Goal: Find specific page/section: Find specific page/section

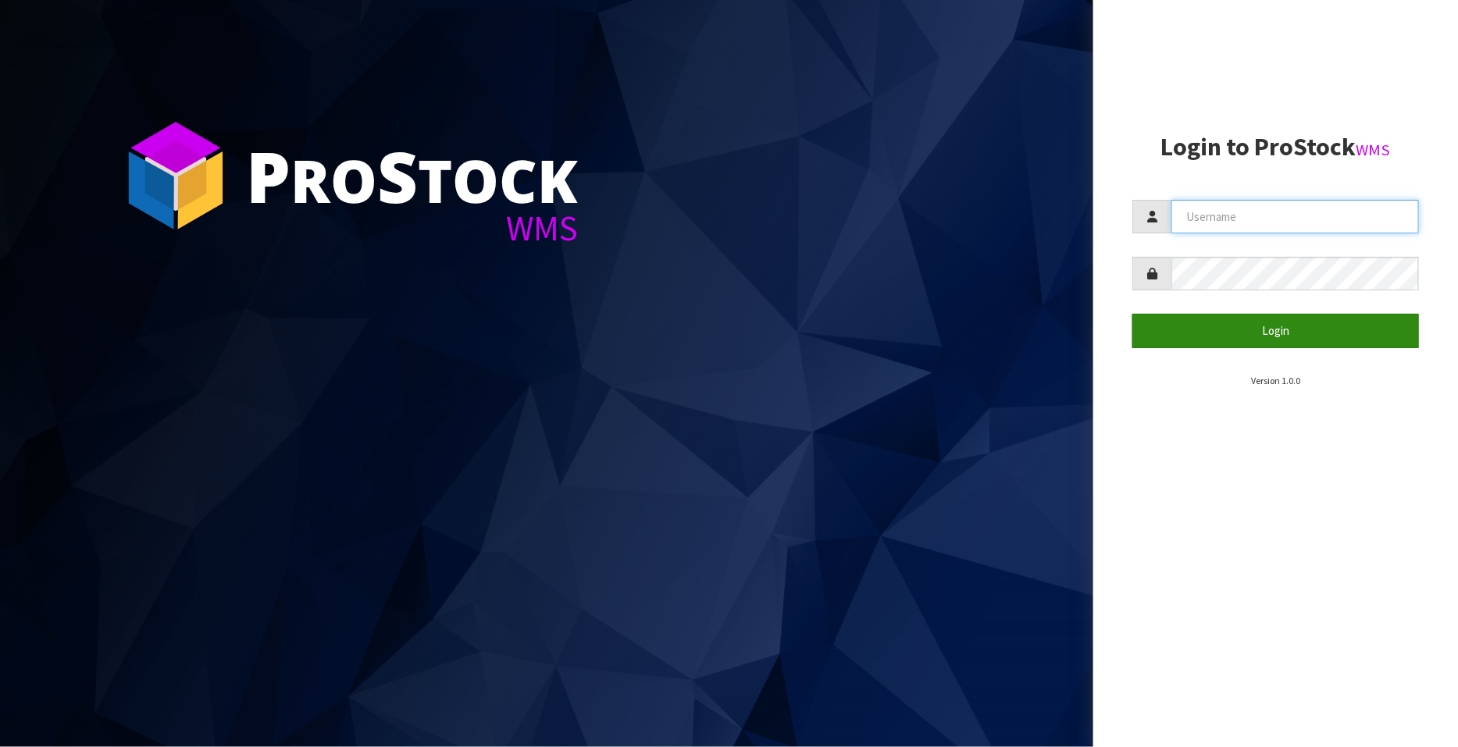
type input "FLOWAPAC"
click at [1299, 322] on button "Login" at bounding box center [1275, 331] width 287 height 34
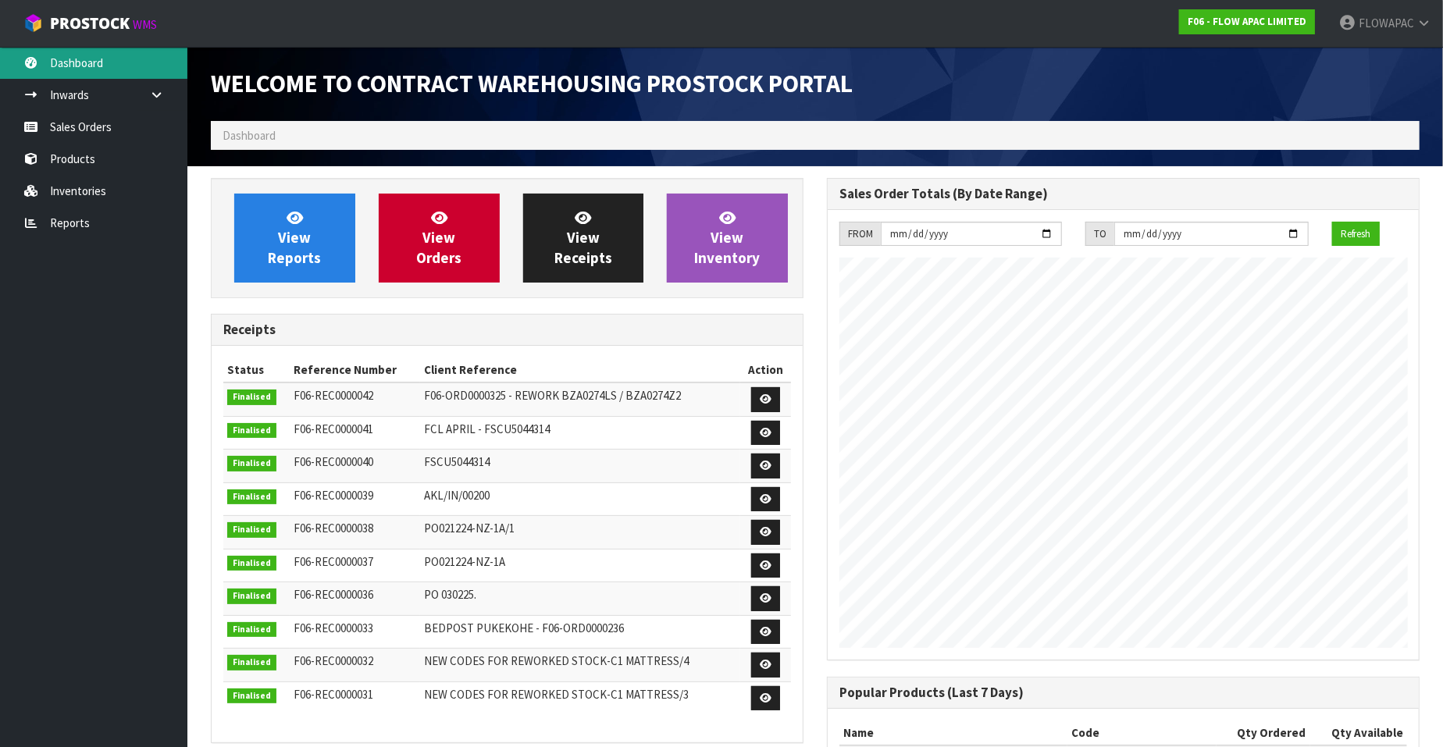
scroll to position [863, 616]
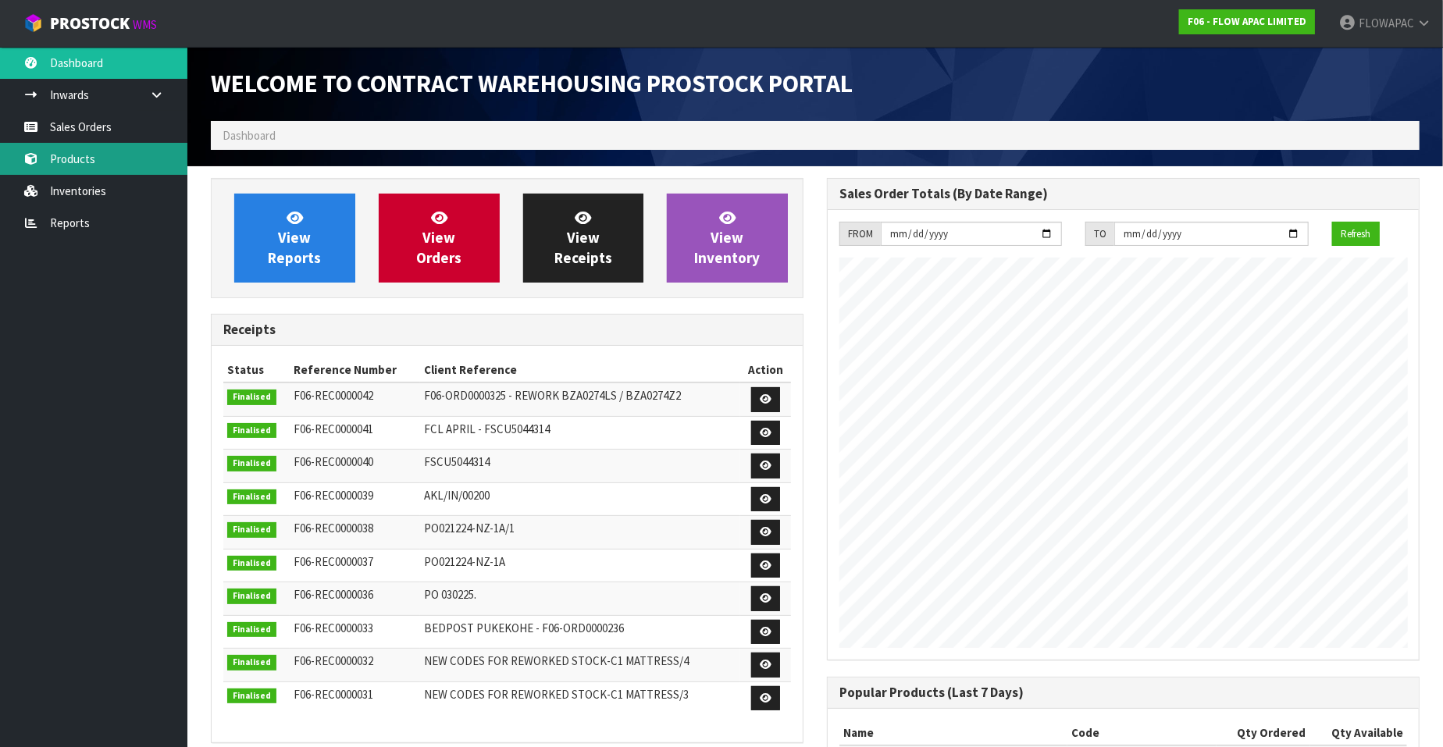
click at [78, 158] on link "Products" at bounding box center [93, 159] width 187 height 32
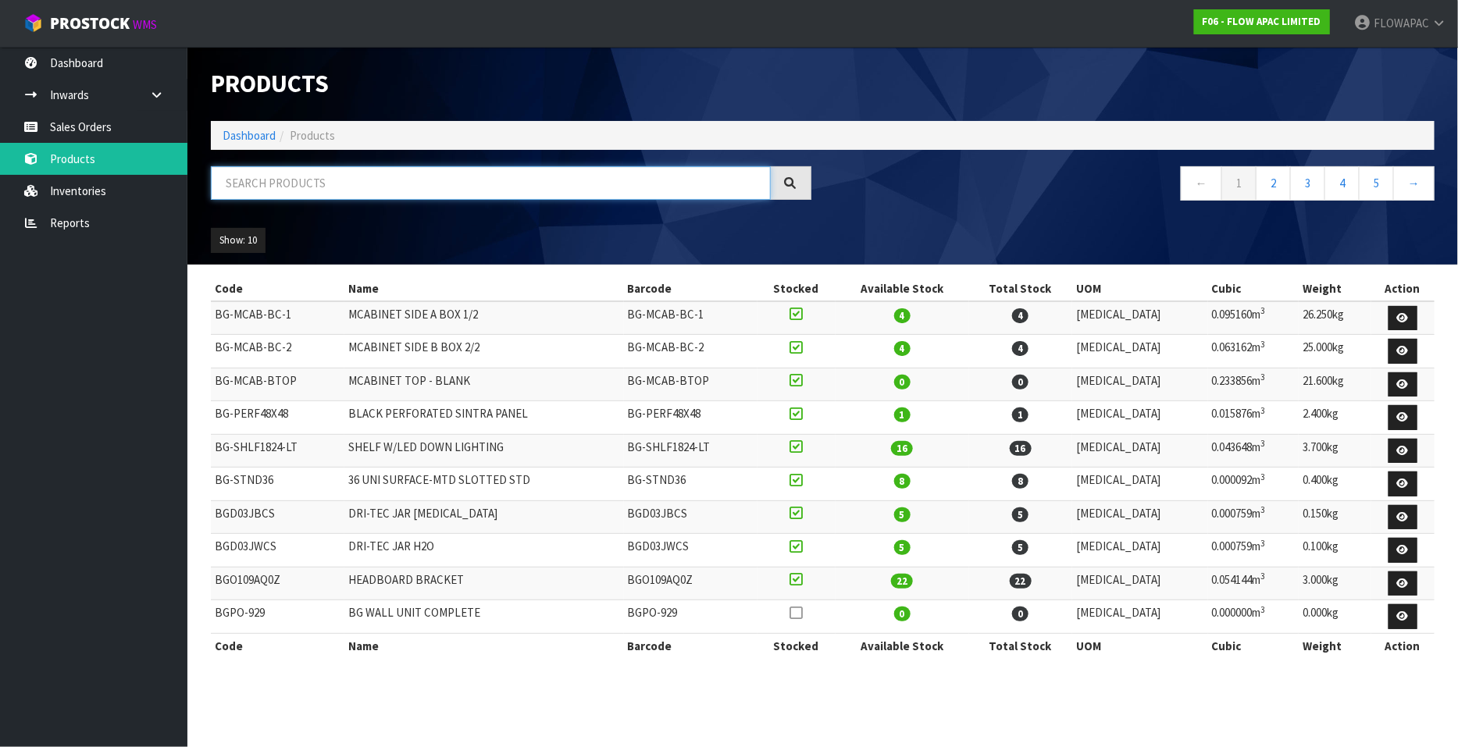
click at [320, 185] on input "text" at bounding box center [491, 183] width 560 height 34
type input "DRI-TEC"
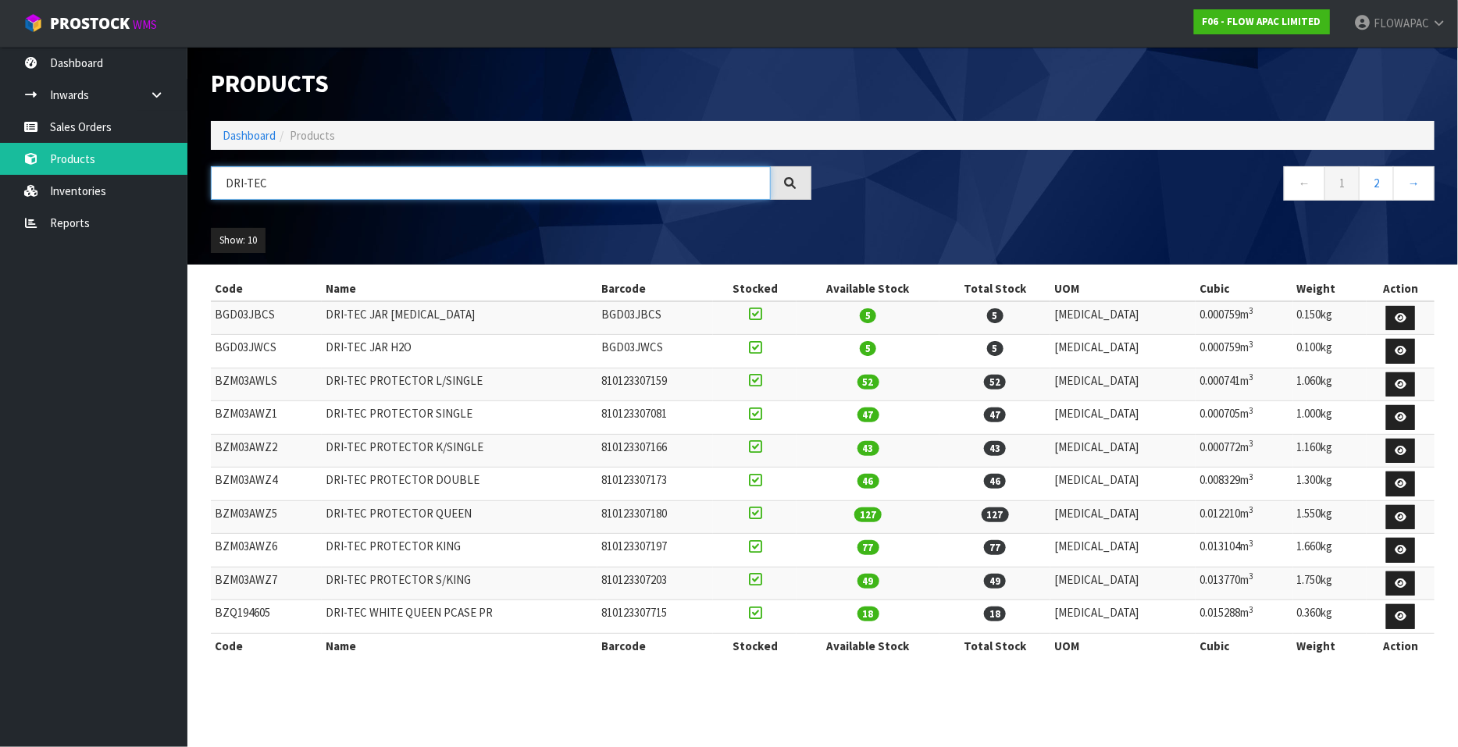
drag, startPoint x: 272, startPoint y: 184, endPoint x: 205, endPoint y: 181, distance: 66.4
click at [205, 181] on div "DRI-TEC" at bounding box center [511, 188] width 624 height 45
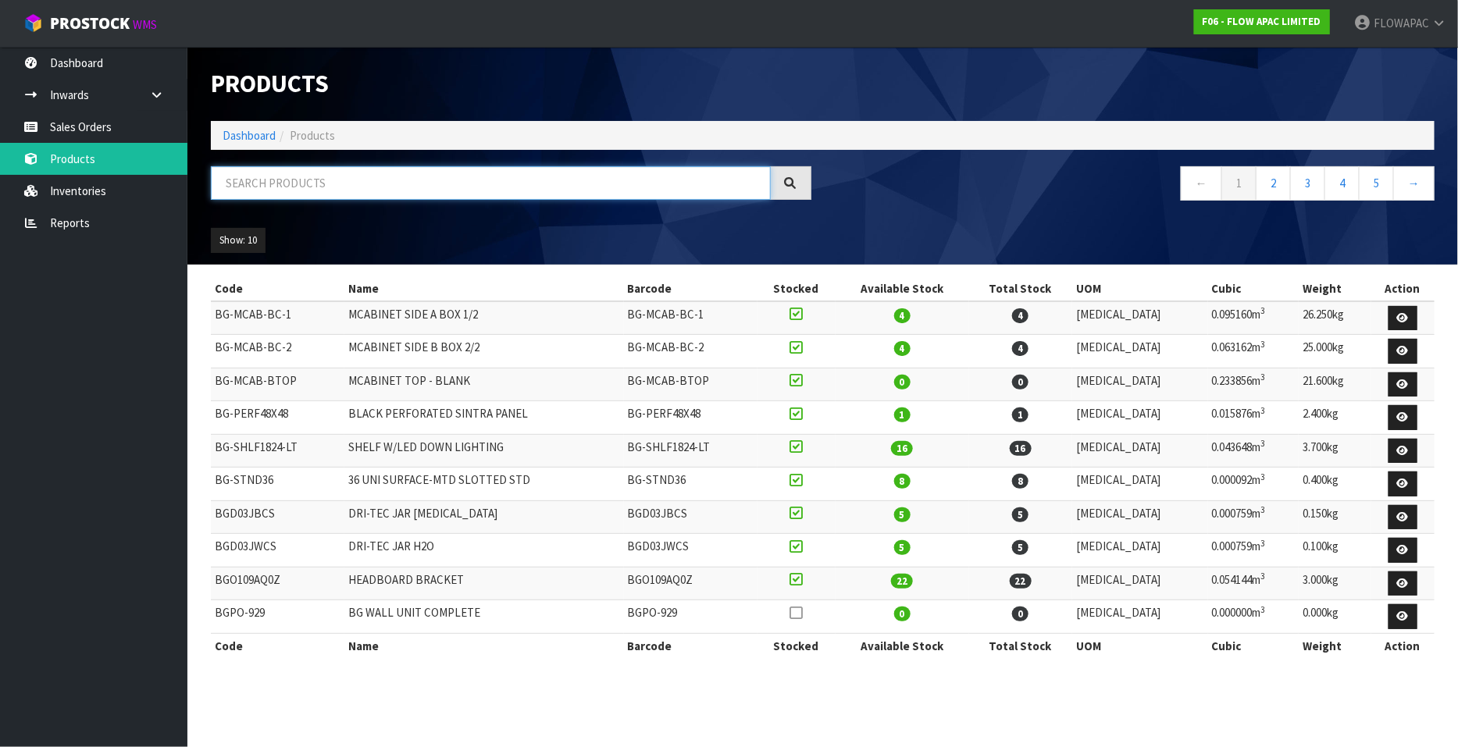
click at [468, 177] on input "text" at bounding box center [491, 183] width 560 height 34
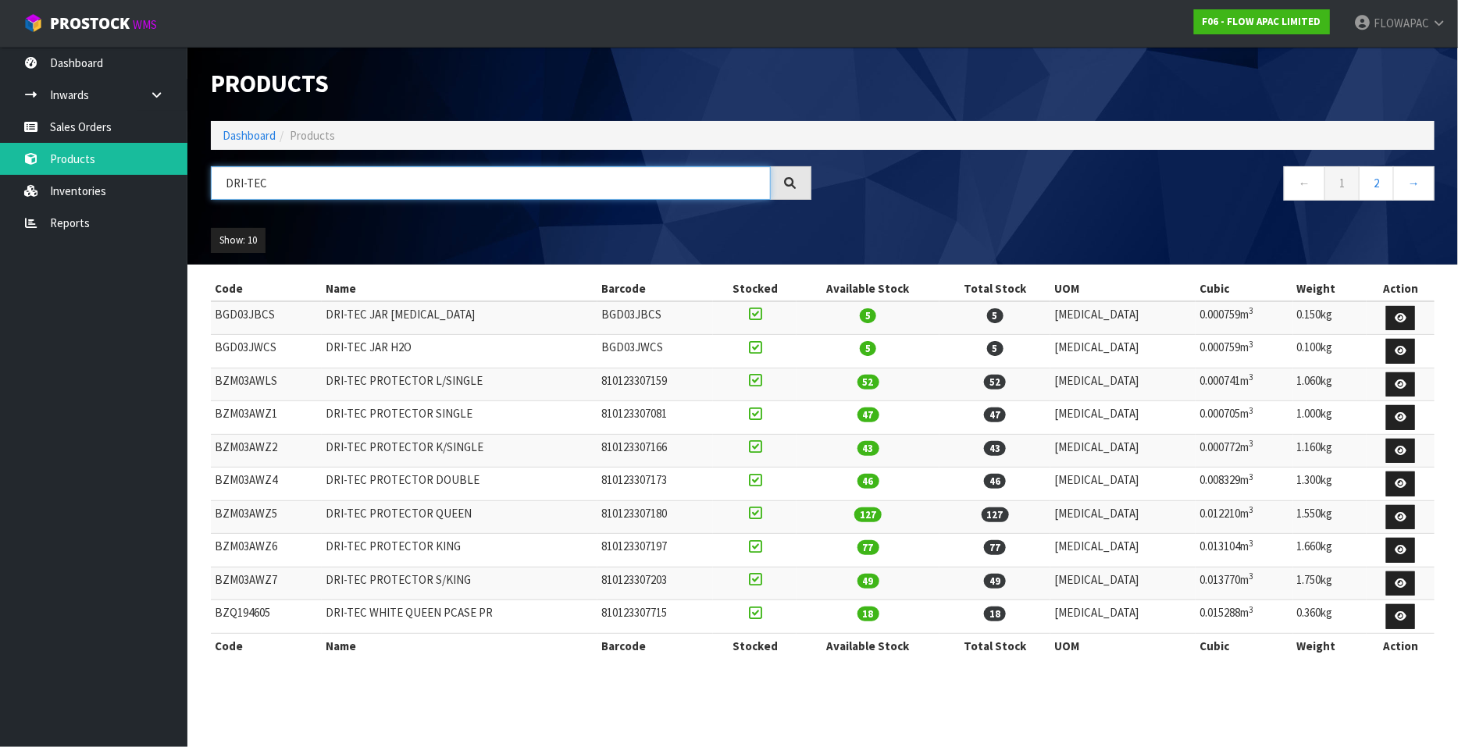
type input "DRI-TEC"
click at [91, 62] on link "Dashboard" at bounding box center [93, 63] width 187 height 32
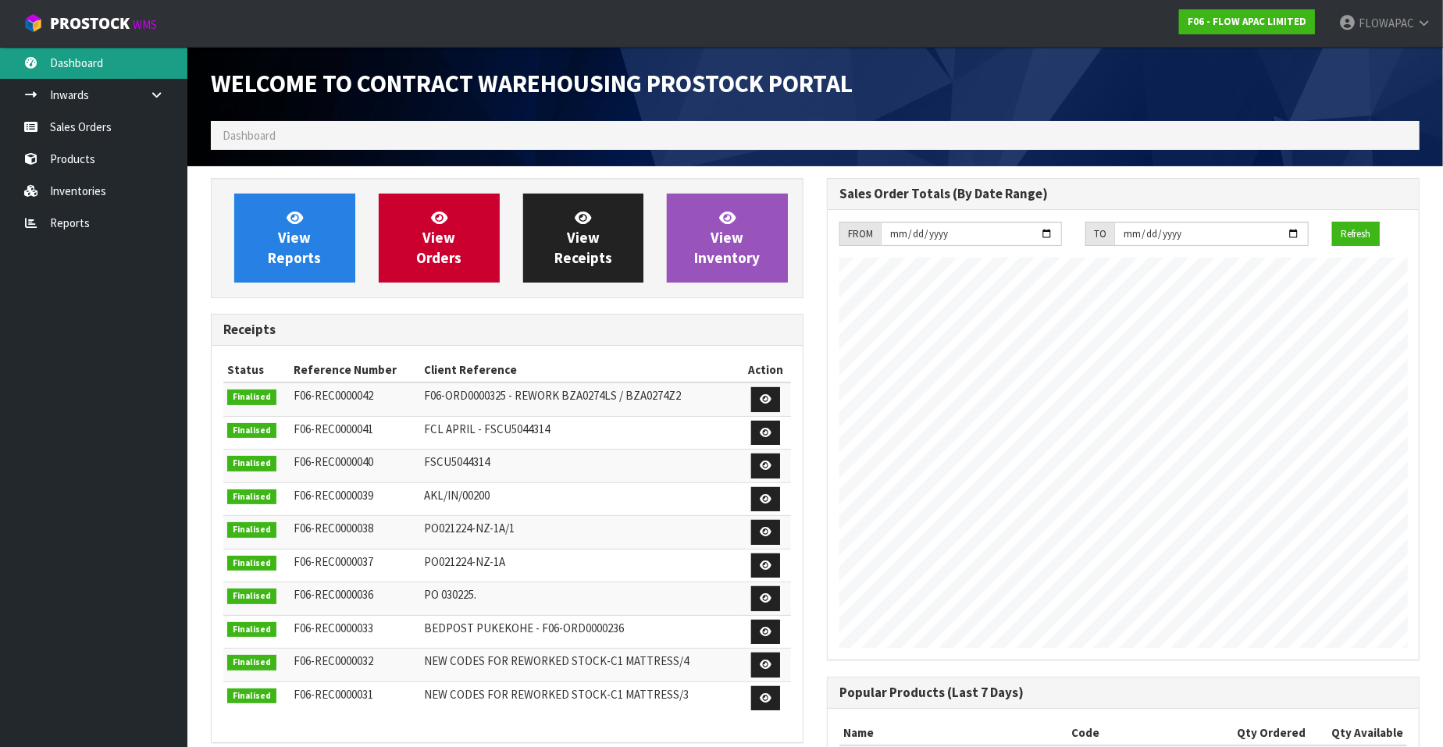
scroll to position [863, 616]
